Goal: Information Seeking & Learning: Learn about a topic

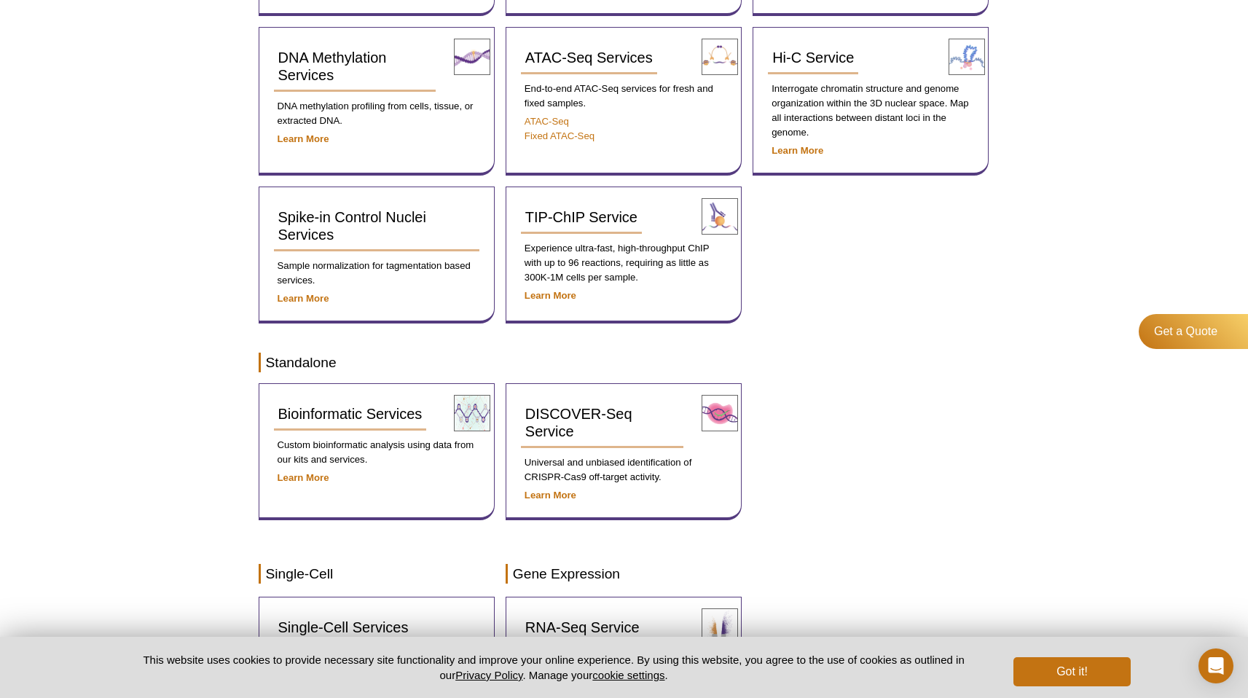
scroll to position [457, 0]
click at [544, 120] on link "ATAC-Seq" at bounding box center [547, 120] width 44 height 11
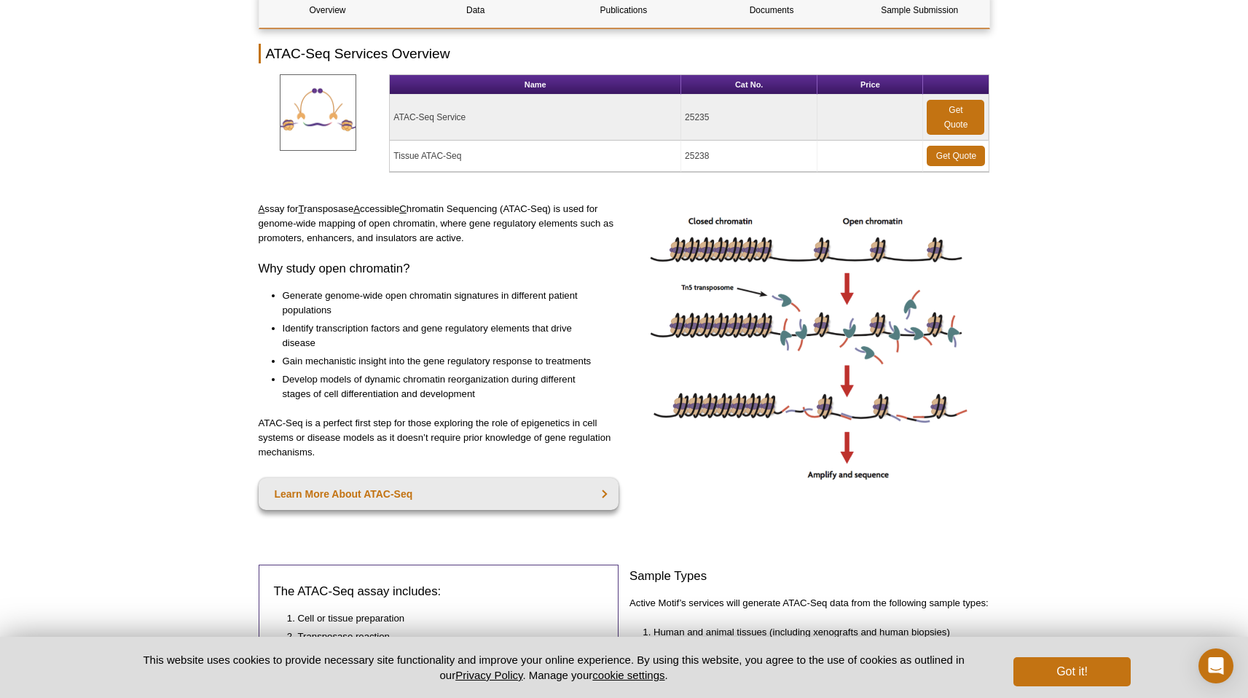
scroll to position [163, 0]
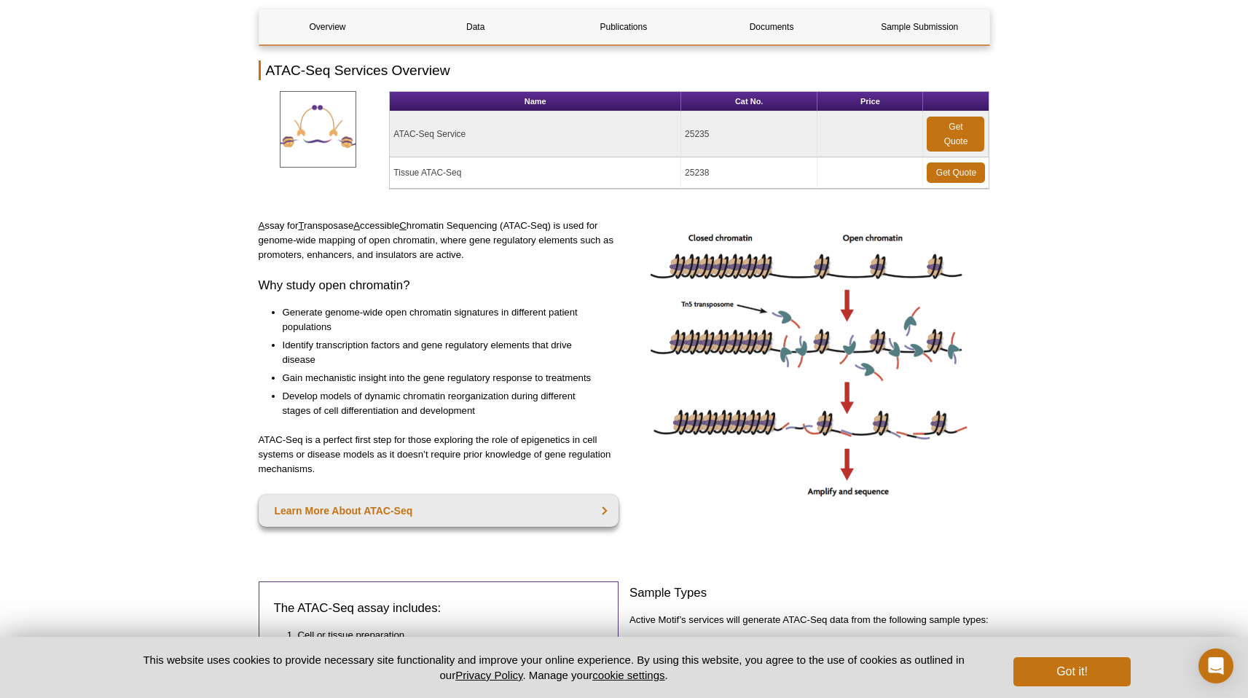
click at [426, 178] on td "Tissue ATAC-Seq" at bounding box center [535, 172] width 291 height 31
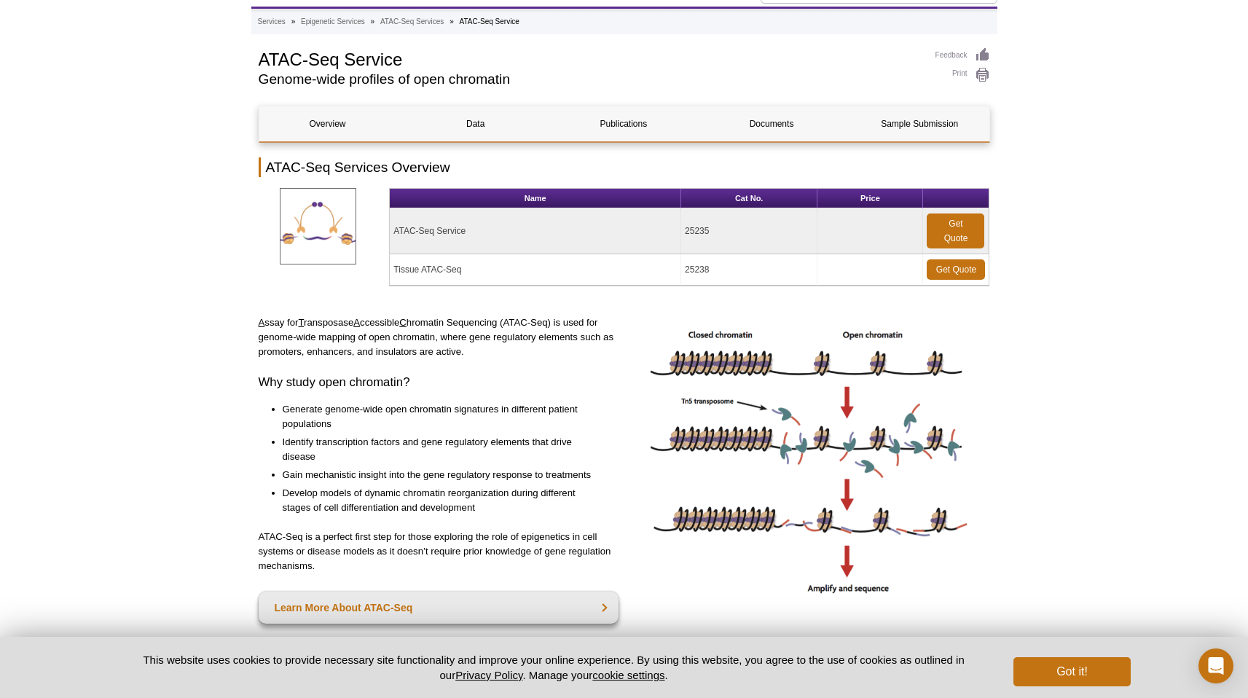
scroll to position [53, 0]
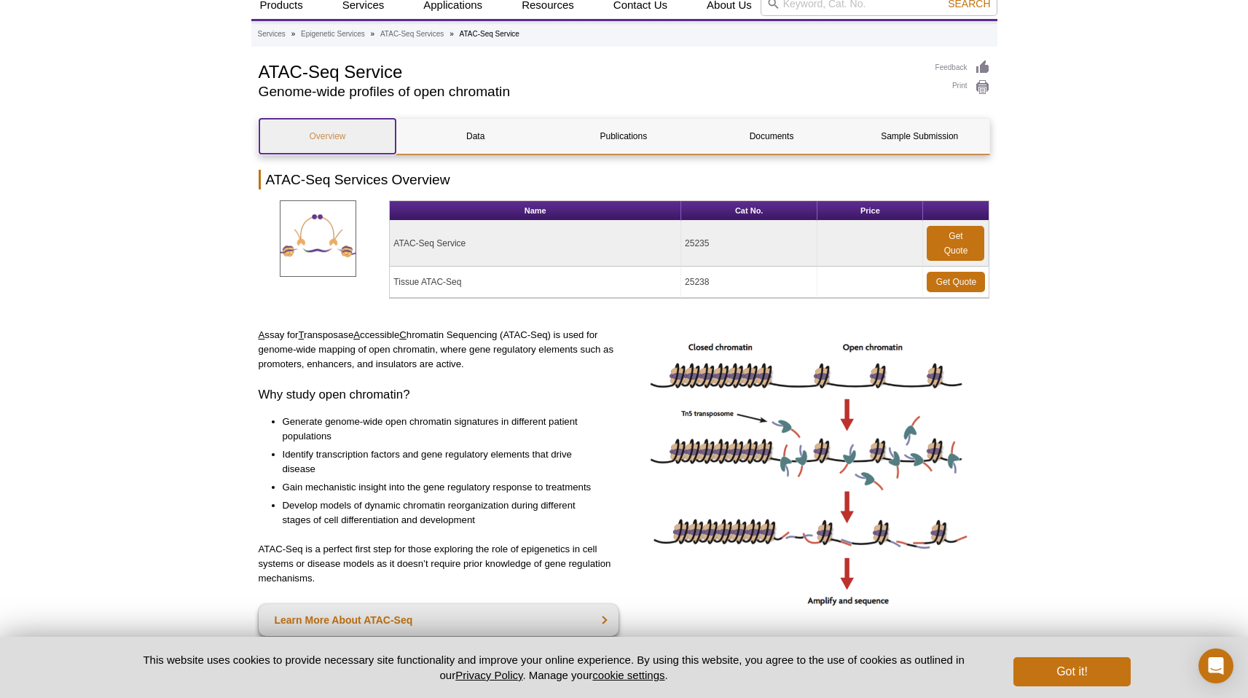
click at [344, 145] on link "Overview" at bounding box center [327, 136] width 137 height 35
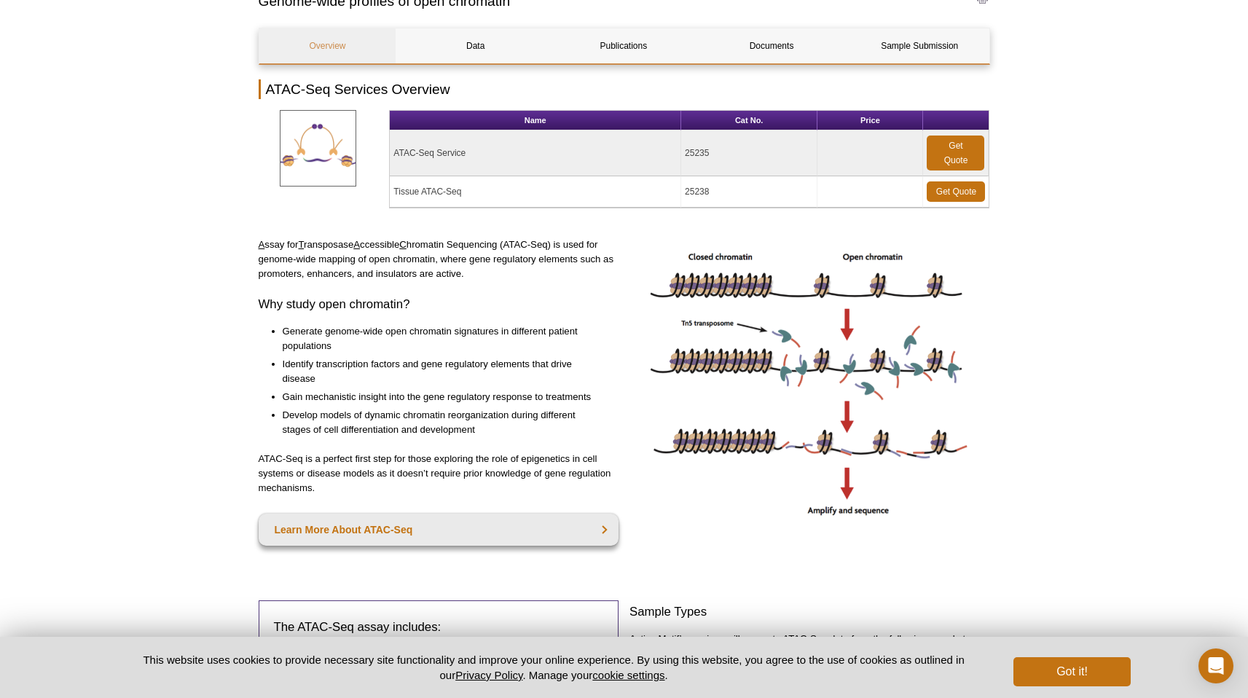
scroll to position [140, 0]
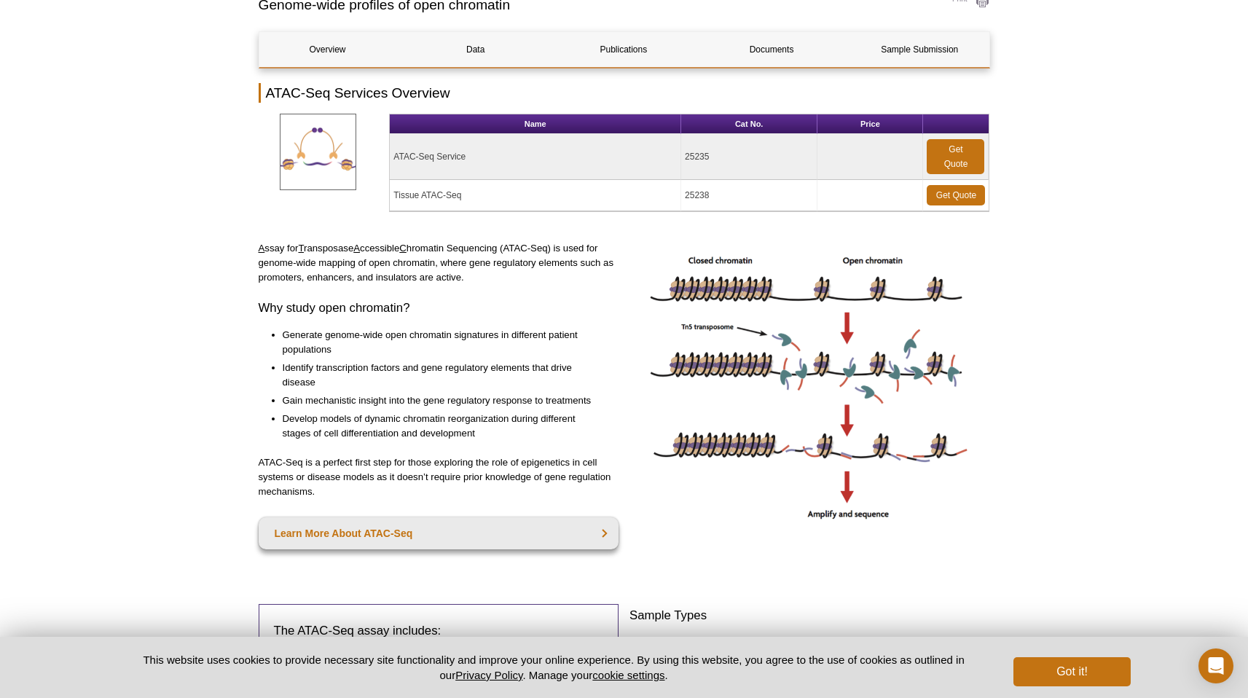
click at [316, 259] on p "A ssay for T ransposase A ccessible C hromatin Sequencing (ATAC-Seq) is used fo…" at bounding box center [439, 263] width 361 height 44
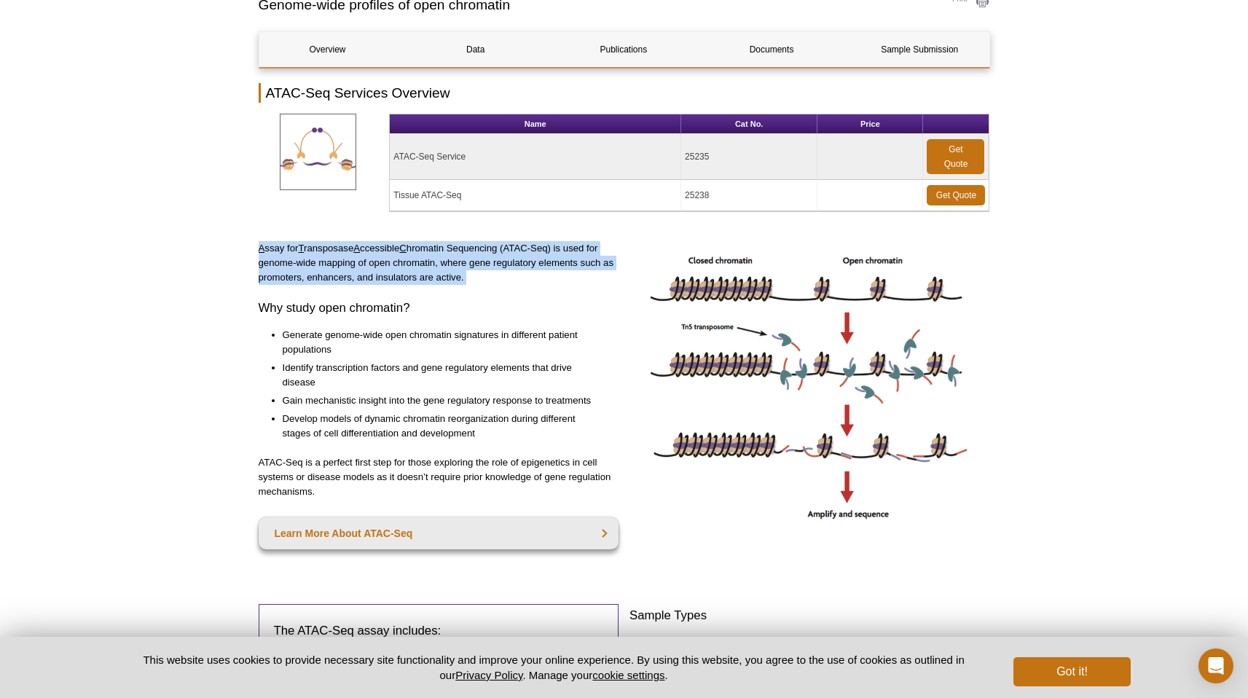
click at [313, 330] on li "Generate genome-wide open chromatin signatures in different patient populations" at bounding box center [444, 342] width 322 height 29
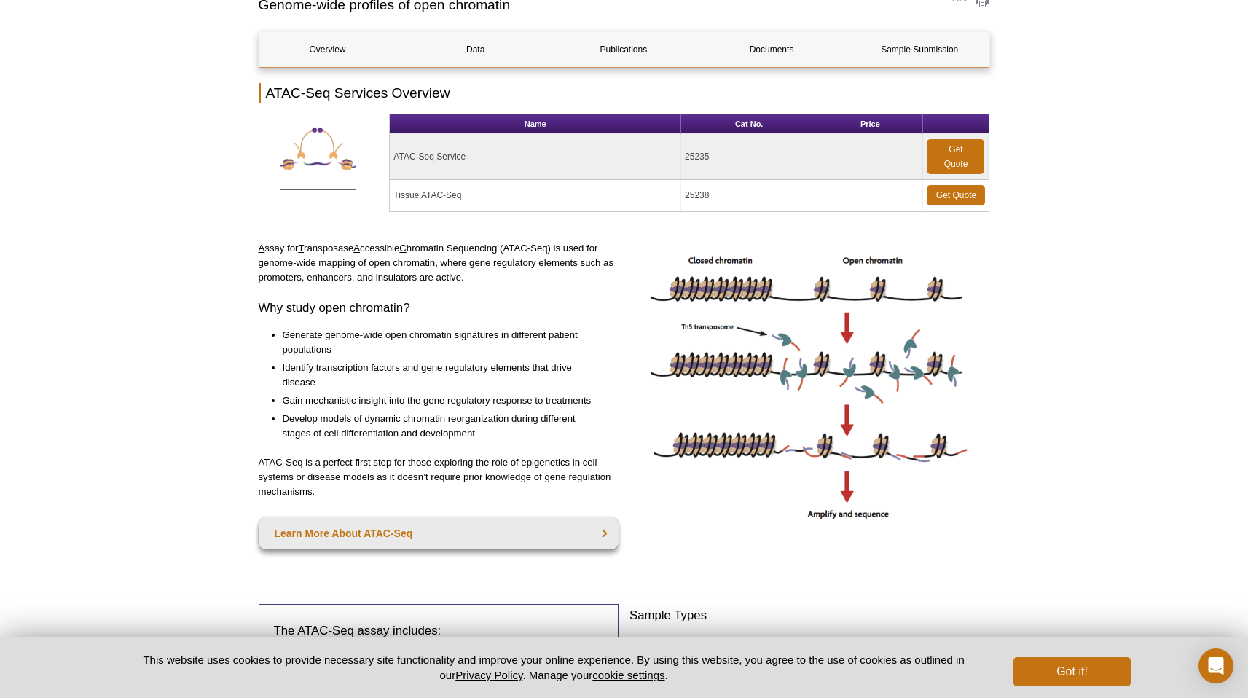
click at [313, 330] on li "Generate genome-wide open chromatin signatures in different patient populations" at bounding box center [444, 342] width 322 height 29
click at [323, 366] on li "Identify transcription factors and gene regulatory elements that drive disease" at bounding box center [444, 375] width 322 height 29
